Goal: Transaction & Acquisition: Purchase product/service

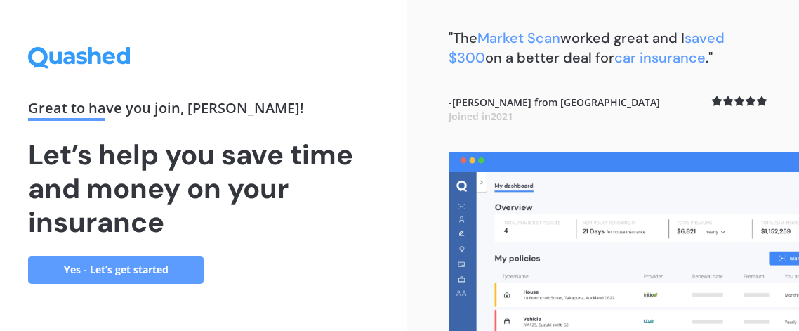
click at [407, 239] on div ""The Market Scan worked great and I saved $300 on a better deal for car insuran…" at bounding box center [602, 165] width 392 height 331
click at [128, 274] on link "Yes - Let’s get started" at bounding box center [115, 269] width 175 height 28
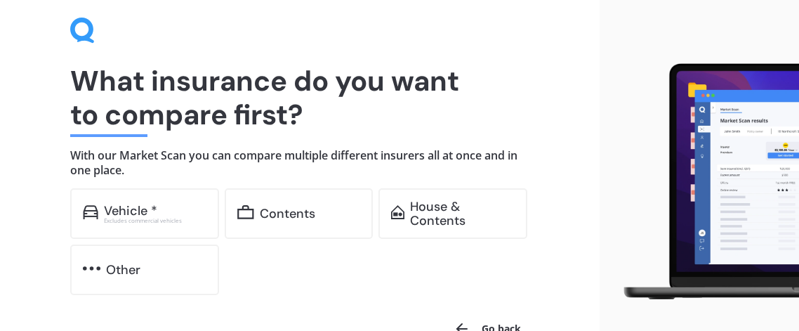
scroll to position [55, 0]
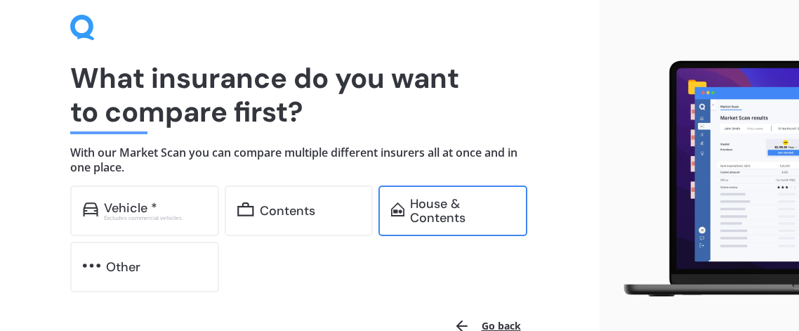
click at [409, 227] on div "House & Contents" at bounding box center [452, 210] width 149 height 51
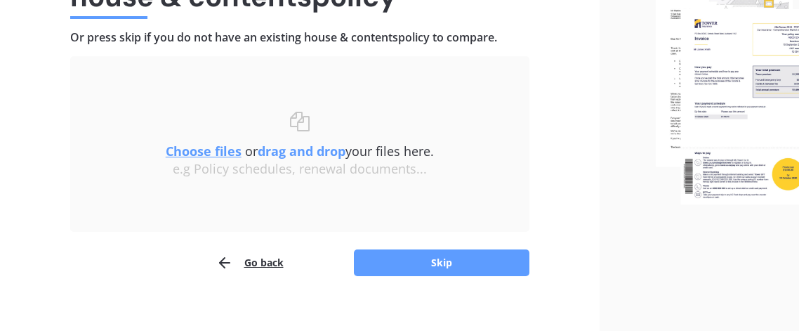
scroll to position [186, 0]
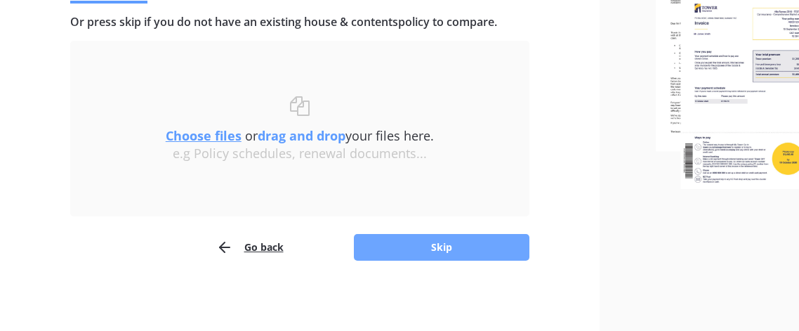
click at [448, 252] on button "Skip" at bounding box center [441, 247] width 175 height 27
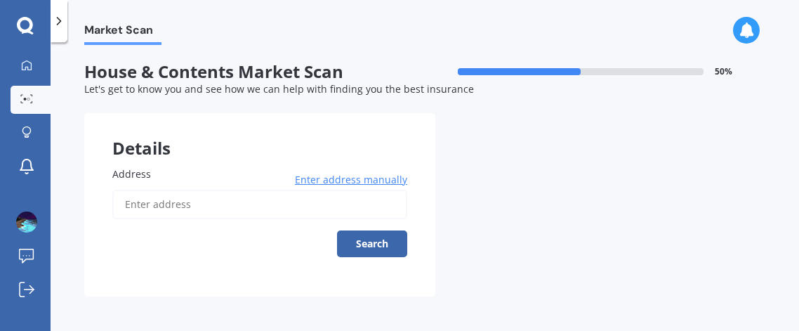
click at [138, 206] on input "Address" at bounding box center [259, 203] width 295 height 29
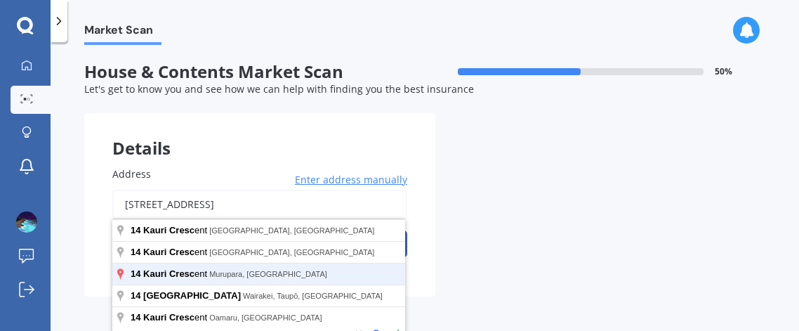
click at [337, 230] on button "Search" at bounding box center [372, 243] width 70 height 27
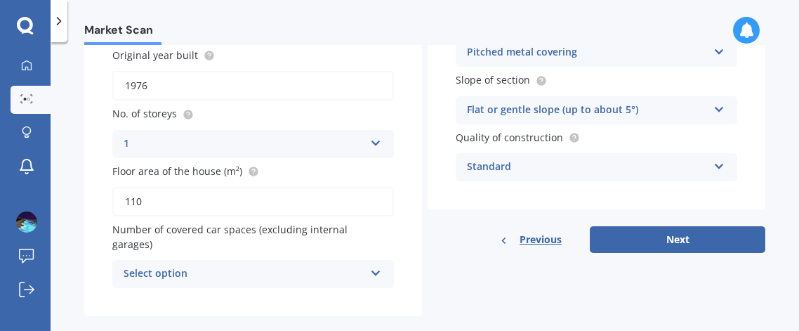
scroll to position [188, 0]
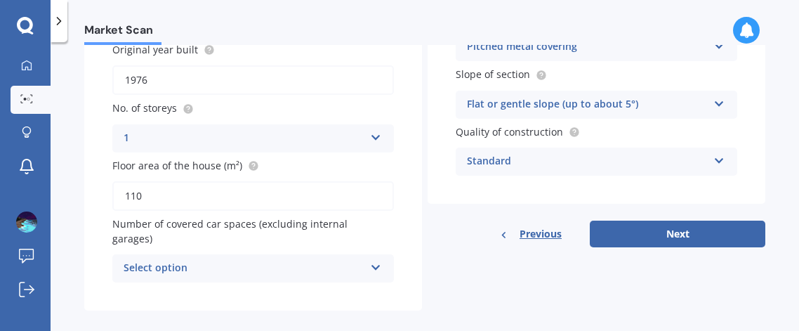
click at [376, 260] on icon at bounding box center [376, 265] width 12 height 10
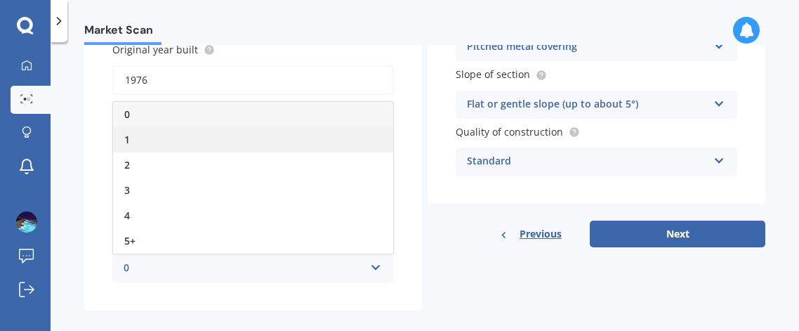
click at [277, 127] on div "1" at bounding box center [253, 139] width 280 height 25
type input "[STREET_ADDRESS]"
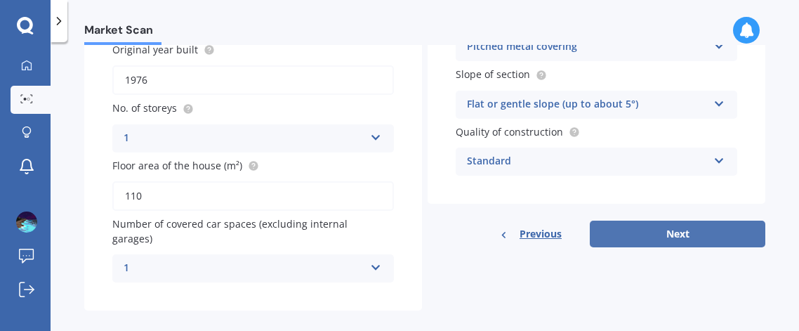
click at [662, 229] on button "Next" at bounding box center [677, 233] width 175 height 27
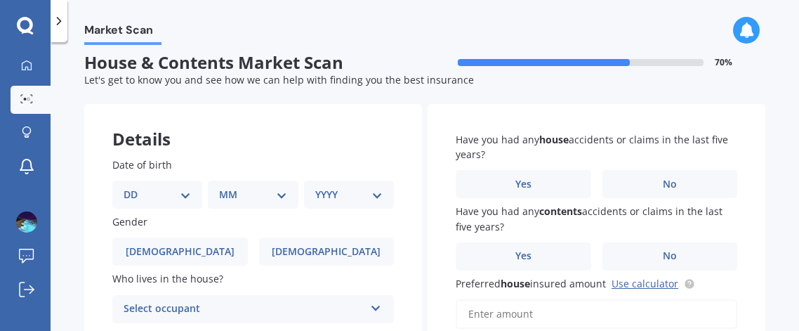
scroll to position [0, 0]
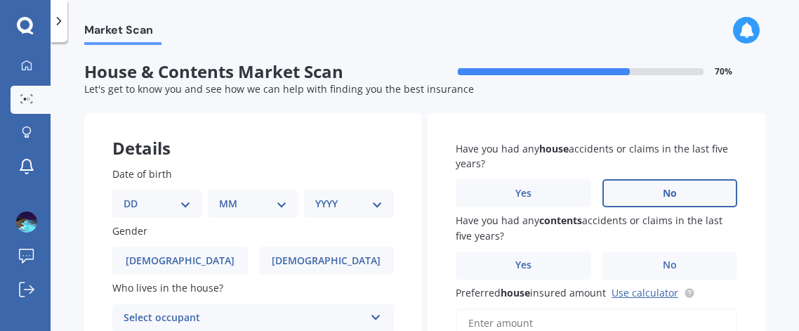
click at [647, 203] on label "No" at bounding box center [669, 193] width 135 height 28
click at [0, 0] on input "No" at bounding box center [0, 0] width 0 height 0
click at [649, 259] on label "No" at bounding box center [669, 265] width 135 height 28
click at [0, 0] on input "No" at bounding box center [0, 0] width 0 height 0
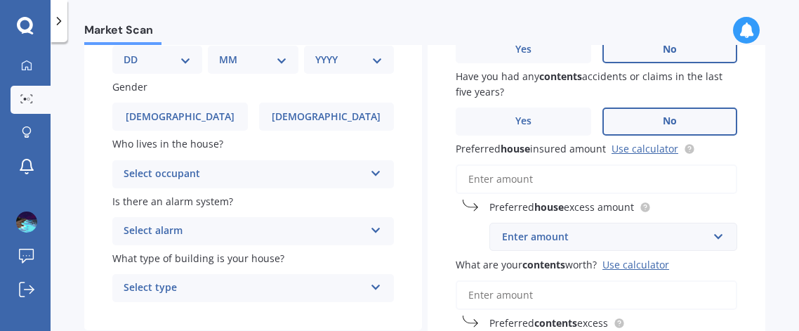
scroll to position [145, 0]
